Goal: Obtain resource: Obtain resource

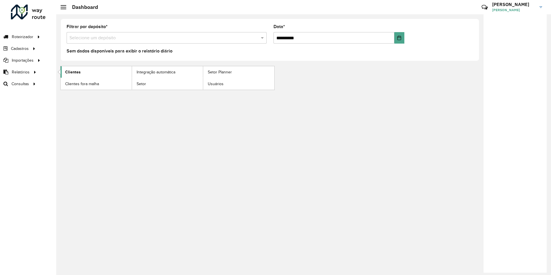
click at [65, 70] on span "Clientes" at bounding box center [73, 72] width 16 height 6
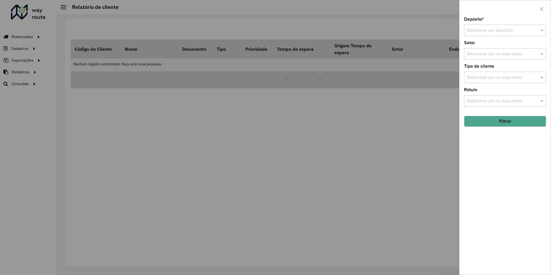
click at [520, 37] on div "Depósito * Selecione um depósito Setor Selecione um ou mais itens Tipo de clien…" at bounding box center [505, 146] width 91 height 258
click at [519, 37] on div "Depósito * Selecione um depósito Setor Selecione um ou mais itens Tipo de clien…" at bounding box center [505, 146] width 91 height 258
click at [518, 27] on div "Selecione um depósito" at bounding box center [505, 30] width 82 height 11
type input "******"
click at [498, 59] on div "CDD Olinda" at bounding box center [505, 57] width 82 height 10
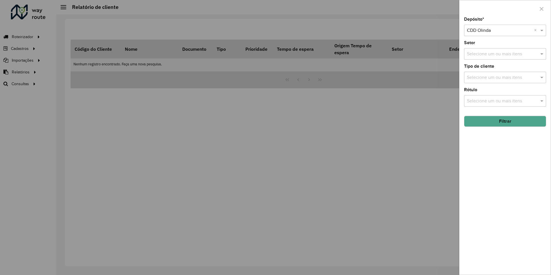
click at [513, 120] on button "Filtrar" at bounding box center [505, 121] width 82 height 11
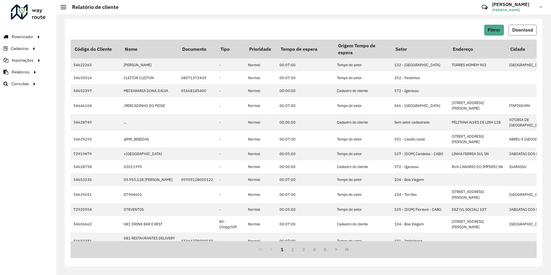
click at [524, 31] on span "Download" at bounding box center [522, 30] width 21 height 5
